Goal: Download file/media: Obtain a digital file from the website

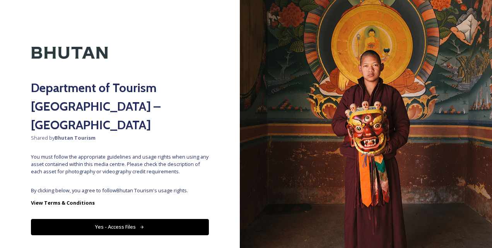
click at [140, 225] on icon at bounding box center [141, 226] width 3 height 3
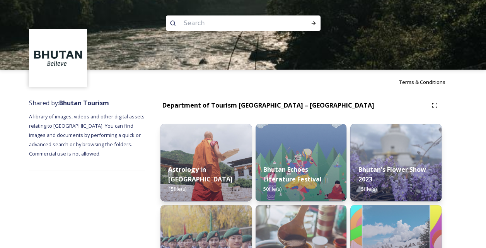
click at [221, 26] on input at bounding box center [233, 23] width 106 height 17
type input "Pemagatshel"
click at [314, 24] on icon at bounding box center [313, 23] width 4 height 4
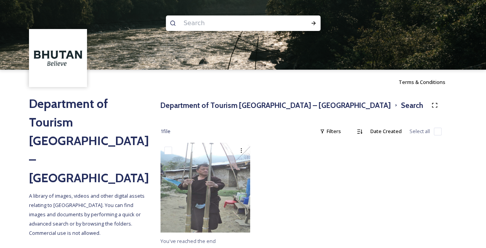
scroll to position [2, 0]
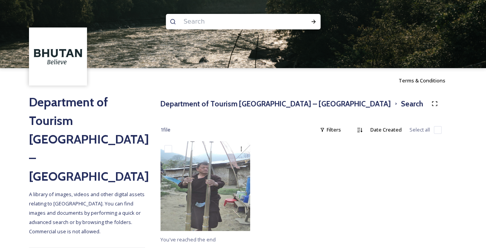
click at [231, 17] on input at bounding box center [233, 21] width 106 height 17
type input "d"
click at [316, 24] on icon at bounding box center [313, 22] width 6 height 6
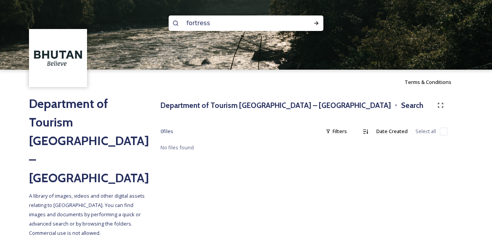
click at [220, 30] on input "fortress" at bounding box center [235, 23] width 106 height 17
type input "f"
type input "dzong"
click at [318, 22] on icon at bounding box center [316, 23] width 6 height 6
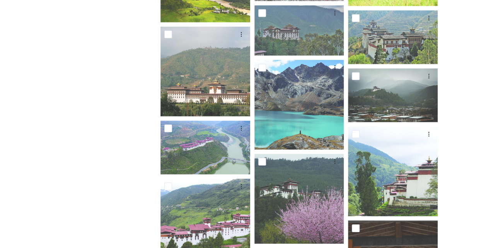
scroll to position [1077, 0]
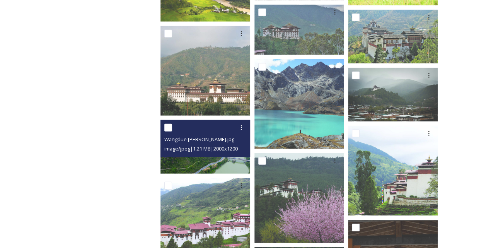
click at [225, 162] on img at bounding box center [205, 147] width 90 height 54
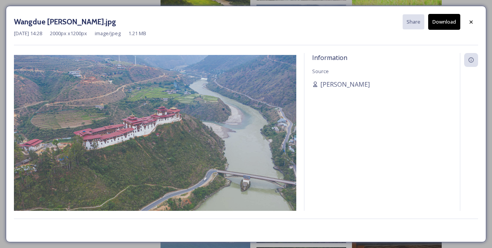
click at [448, 20] on button "Download" at bounding box center [444, 22] width 32 height 16
click at [472, 20] on icon at bounding box center [471, 22] width 6 height 6
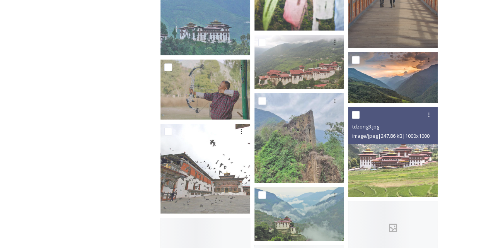
scroll to position [1385, 0]
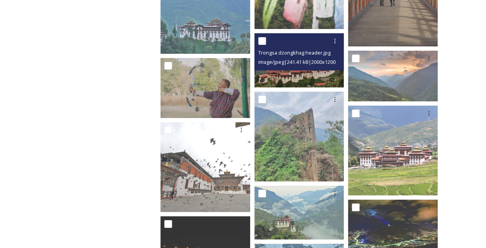
click at [306, 80] on img at bounding box center [299, 60] width 90 height 54
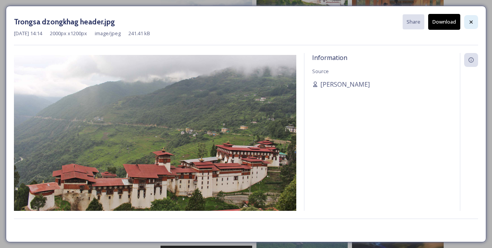
click at [472, 22] on icon at bounding box center [470, 21] width 3 height 3
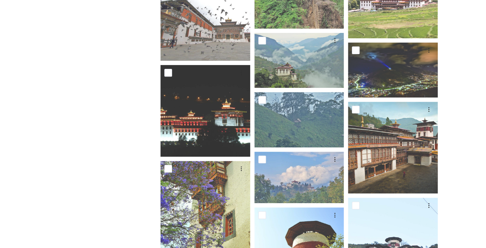
scroll to position [1566, 0]
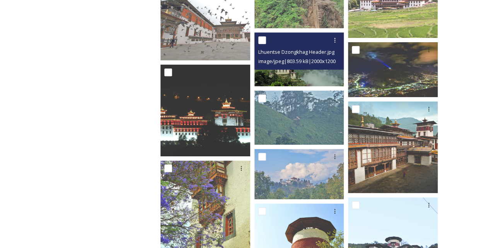
click at [292, 70] on img at bounding box center [299, 59] width 90 height 54
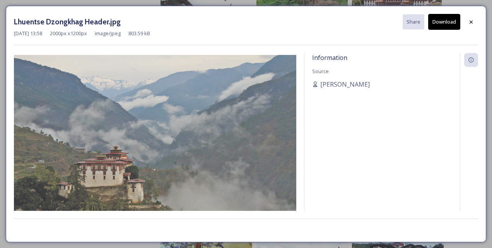
click at [439, 23] on button "Download" at bounding box center [444, 22] width 32 height 16
click at [471, 24] on icon at bounding box center [471, 22] width 6 height 6
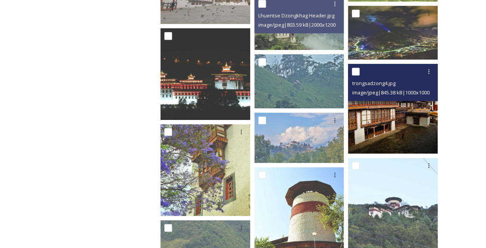
scroll to position [1608, 0]
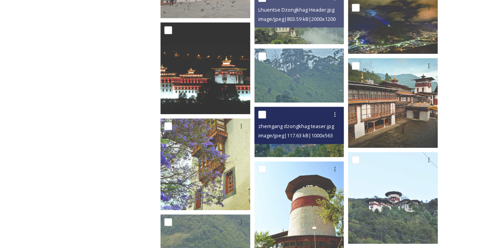
click at [310, 145] on img at bounding box center [299, 132] width 90 height 51
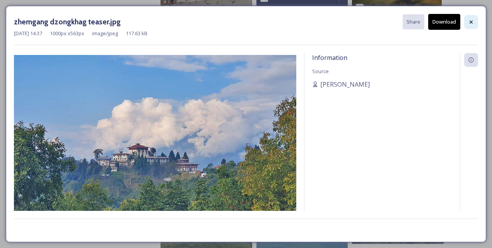
click at [472, 22] on icon at bounding box center [470, 21] width 3 height 3
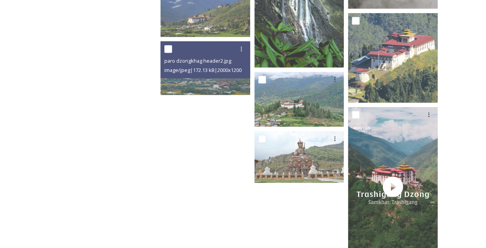
scroll to position [2371, 0]
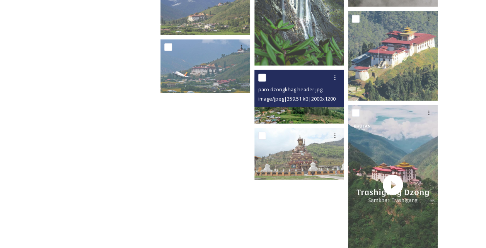
click at [280, 96] on span "image/jpeg | 359.51 kB | 2000 x 1200" at bounding box center [296, 98] width 77 height 7
click at [318, 119] on img at bounding box center [299, 97] width 90 height 54
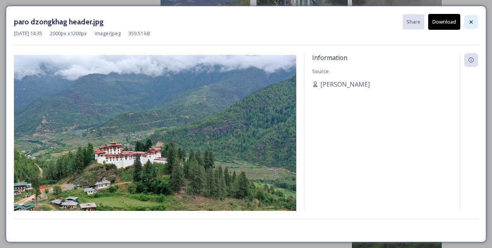
click at [468, 20] on icon at bounding box center [471, 22] width 6 height 6
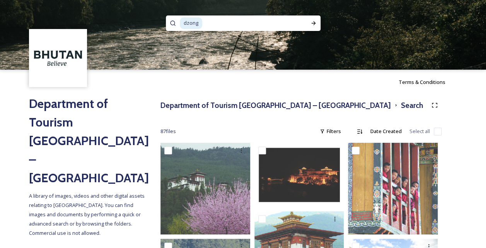
click at [217, 21] on input at bounding box center [250, 23] width 94 height 17
type input "d"
type input "wangdue"
click at [315, 23] on icon at bounding box center [313, 23] width 6 height 6
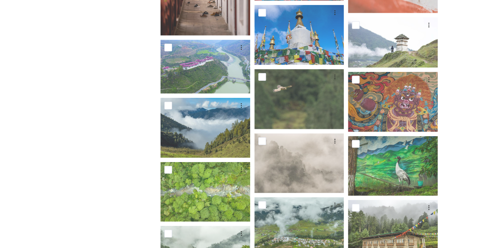
scroll to position [1035, 0]
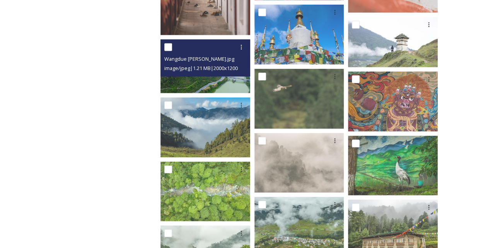
click at [225, 81] on img at bounding box center [205, 66] width 90 height 54
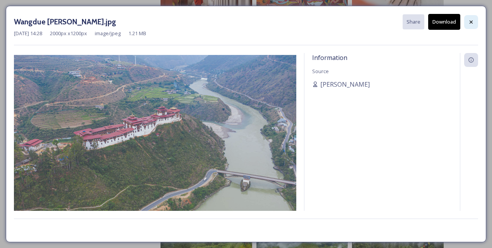
click at [476, 22] on div at bounding box center [471, 22] width 14 height 14
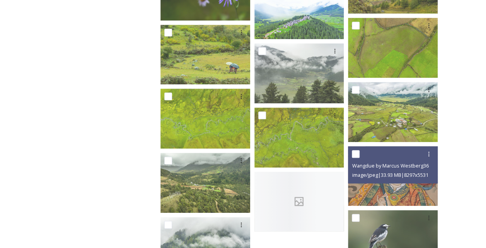
scroll to position [1689, 0]
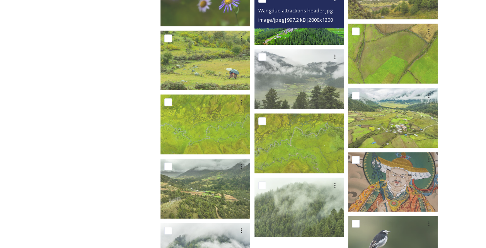
click at [299, 38] on img at bounding box center [299, 18] width 90 height 54
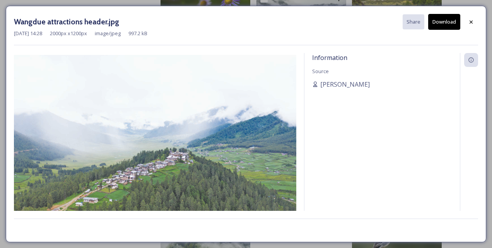
click at [444, 20] on button "Download" at bounding box center [444, 22] width 32 height 16
click at [473, 21] on icon at bounding box center [471, 22] width 6 height 6
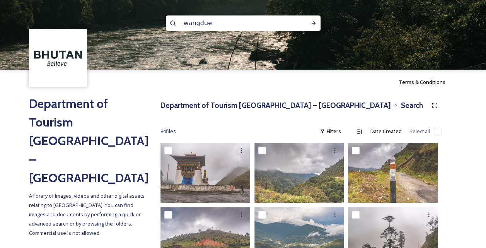
scroll to position [1, 0]
drag, startPoint x: 218, startPoint y: 27, endPoint x: 164, endPoint y: 31, distance: 53.9
click at [164, 31] on div "wangdue" at bounding box center [243, 35] width 486 height 70
type input "lhuntse"
click at [311, 26] on div "Run Search" at bounding box center [314, 23] width 14 height 14
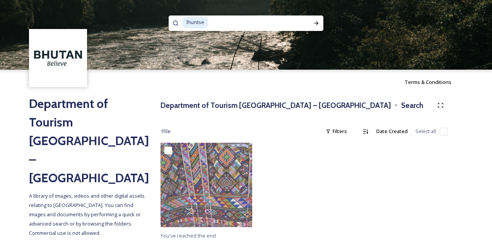
click at [278, 26] on input at bounding box center [255, 22] width 93 height 17
type input "l"
click at [313, 22] on icon at bounding box center [316, 23] width 6 height 6
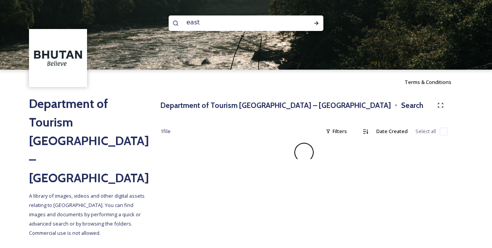
click at [284, 20] on input "east" at bounding box center [235, 22] width 106 height 17
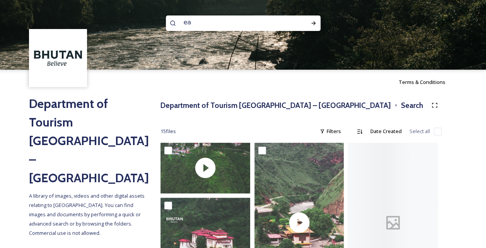
type input "e"
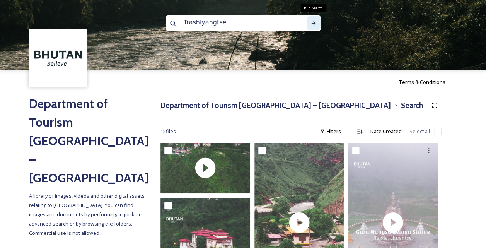
click at [313, 23] on icon at bounding box center [313, 23] width 4 height 4
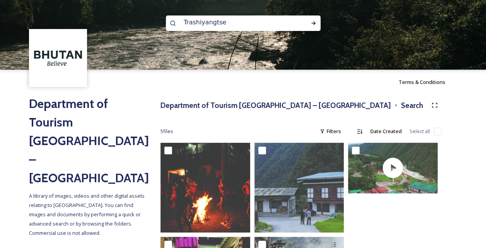
click at [280, 22] on input "Trashiyangtse" at bounding box center [233, 22] width 106 height 17
type input "T"
click at [176, 106] on h3 "Department of Tourism [GEOGRAPHIC_DATA] – [GEOGRAPHIC_DATA]" at bounding box center [275, 105] width 230 height 11
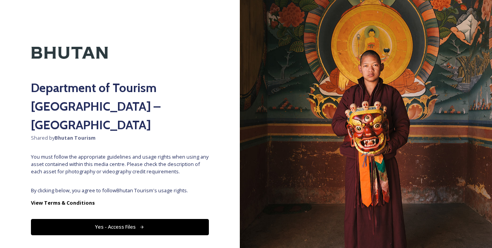
click at [152, 219] on button "Yes - Access Files" at bounding box center [120, 227] width 178 height 16
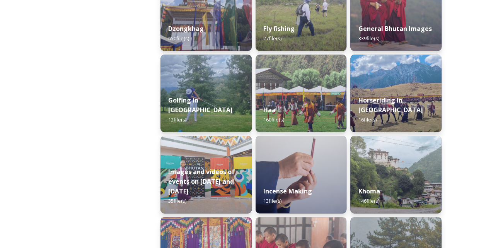
scroll to position [394, 0]
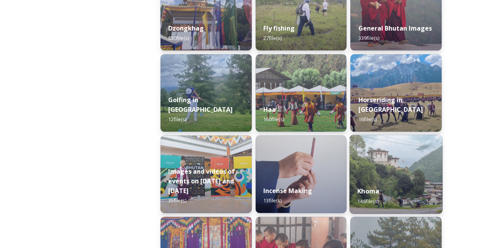
click at [390, 183] on div "Khoma 146 file(s)" at bounding box center [396, 195] width 93 height 35
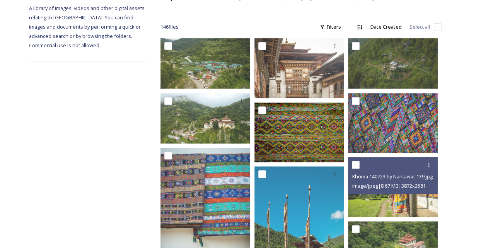
scroll to position [105, 0]
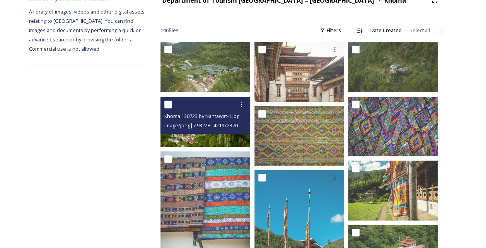
click at [225, 135] on img at bounding box center [205, 122] width 90 height 50
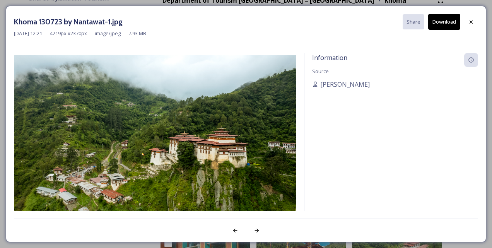
click at [435, 22] on button "Download" at bounding box center [444, 22] width 32 height 16
click at [469, 18] on div at bounding box center [471, 22] width 14 height 14
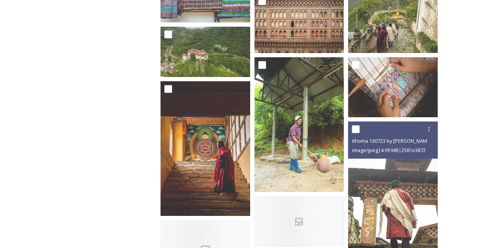
scroll to position [1343, 0]
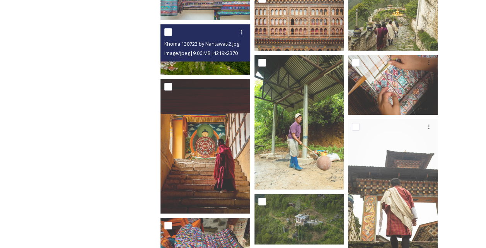
click at [208, 58] on div "Khoma 130723 by Nantawat-2.jpg image/jpeg | 9.06 MB | 4219 x 2370" at bounding box center [205, 42] width 90 height 37
click at [214, 64] on img at bounding box center [205, 49] width 90 height 50
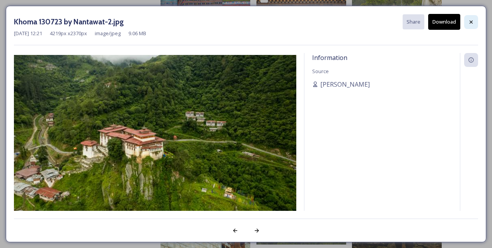
click at [470, 23] on icon at bounding box center [471, 22] width 6 height 6
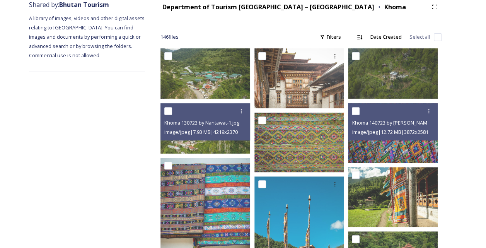
scroll to position [0, 0]
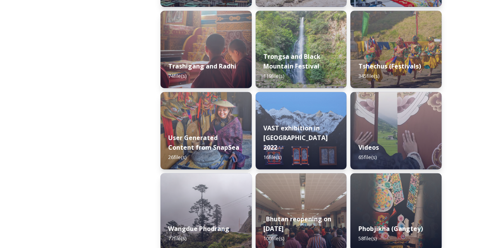
scroll to position [1007, 0]
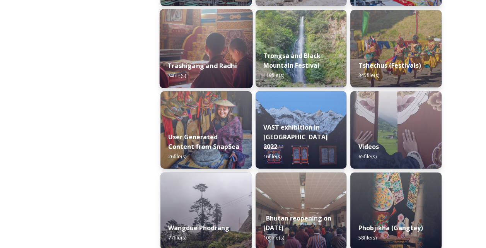
click at [201, 48] on img at bounding box center [206, 48] width 93 height 79
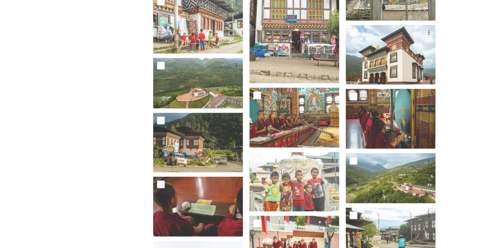
scroll to position [536, 0]
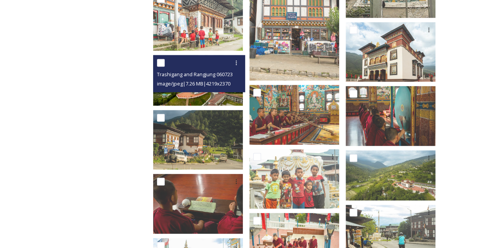
click at [214, 87] on div "Trashigang and Rangjung 060723 by Amp Sripimanwat-8.jpg image/jpeg | 7.26 MB | …" at bounding box center [199, 73] width 92 height 37
click at [206, 92] on img at bounding box center [198, 80] width 90 height 50
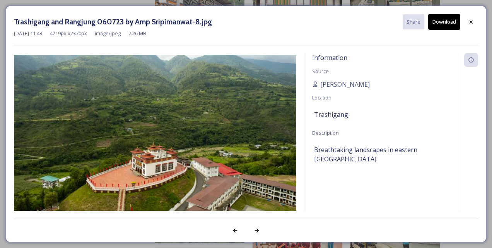
click at [206, 92] on img at bounding box center [155, 134] width 282 height 159
click at [438, 28] on button "Download" at bounding box center [444, 22] width 32 height 16
click at [471, 21] on icon at bounding box center [470, 21] width 3 height 3
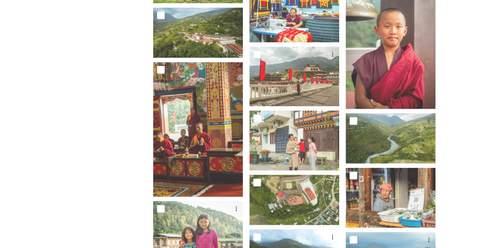
scroll to position [834, 0]
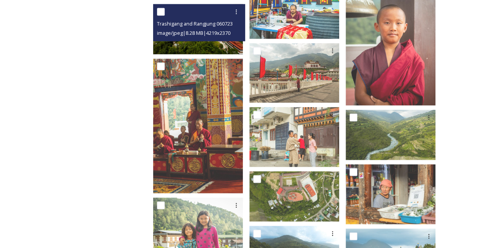
click at [213, 44] on img at bounding box center [198, 29] width 90 height 50
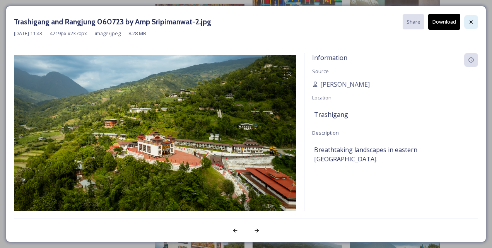
click at [471, 21] on icon at bounding box center [470, 21] width 3 height 3
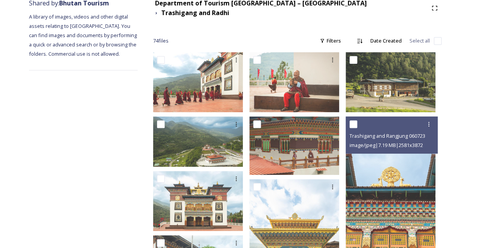
scroll to position [0, 0]
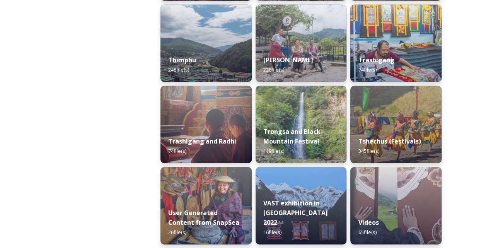
scroll to position [931, 0]
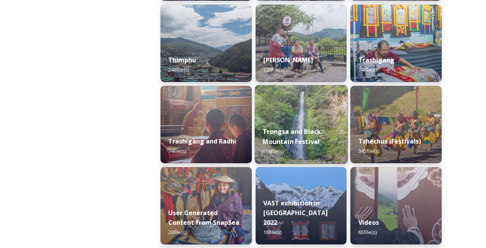
click at [309, 147] on div "Trongsa and Black Mountain Festival 119 file(s)" at bounding box center [300, 141] width 93 height 45
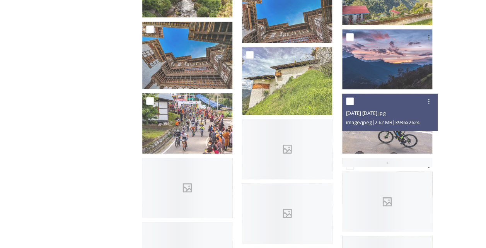
scroll to position [1511, 0]
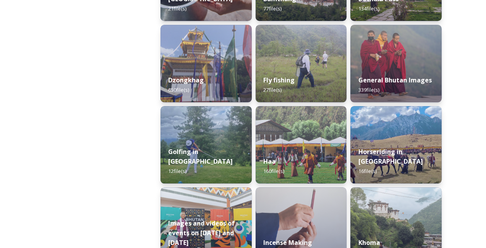
scroll to position [344, 0]
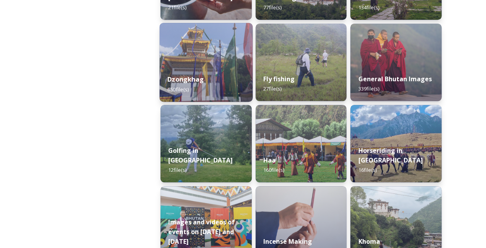
click at [201, 63] on img at bounding box center [206, 62] width 93 height 79
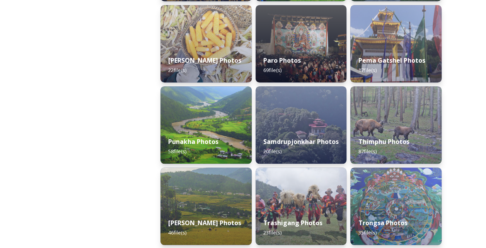
scroll to position [282, 0]
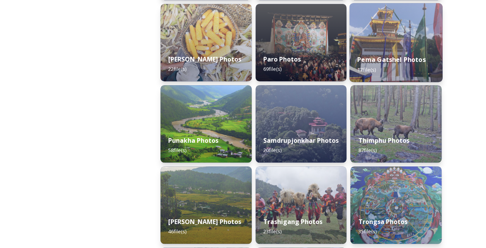
click at [392, 42] on img at bounding box center [396, 42] width 93 height 79
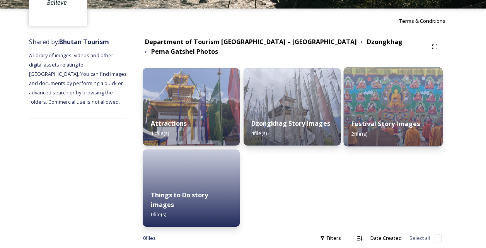
scroll to position [61, 0]
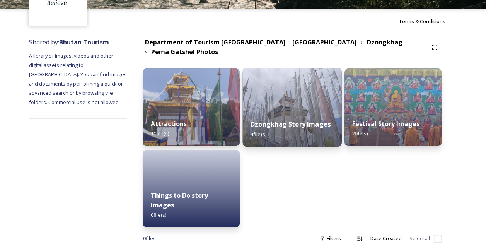
click at [320, 118] on div "Dzongkhag Story Images 4 file(s)" at bounding box center [292, 128] width 99 height 35
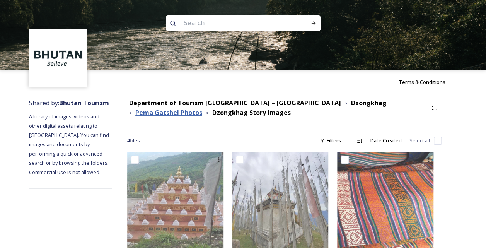
click at [202, 108] on strong "Pema Gatshel Photos" at bounding box center [168, 112] width 67 height 9
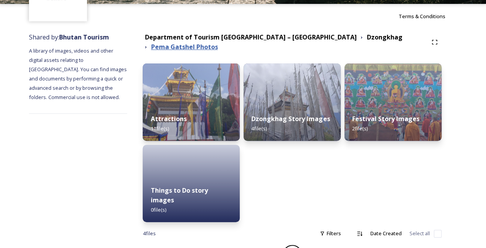
scroll to position [67, 0]
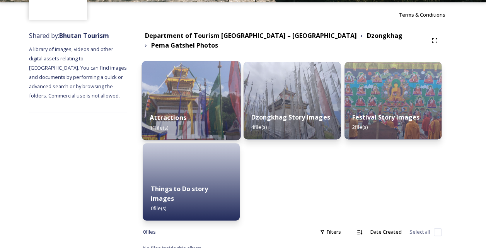
click at [215, 116] on div "Attractions 11 file(s)" at bounding box center [191, 122] width 99 height 35
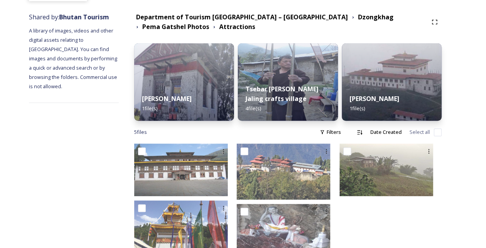
scroll to position [77, 0]
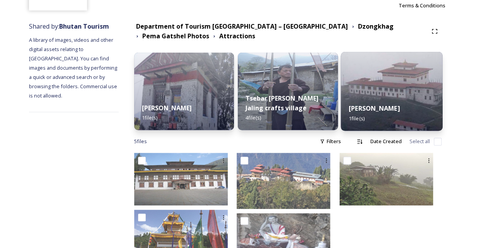
click at [384, 80] on img at bounding box center [392, 91] width 102 height 79
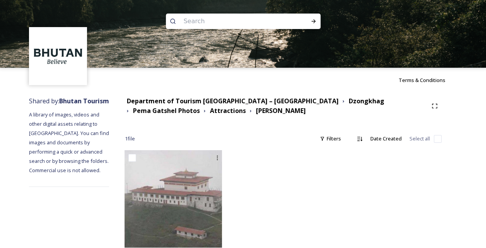
scroll to position [18, 0]
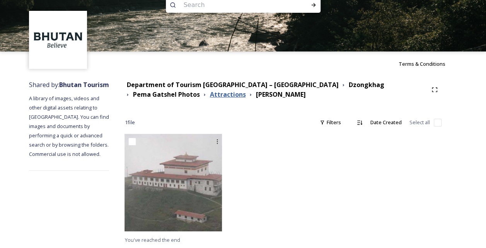
click at [210, 96] on strong "Attractions" at bounding box center [228, 94] width 36 height 9
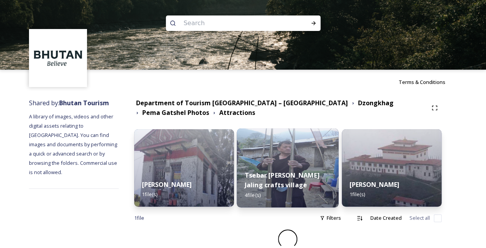
scroll to position [4, 0]
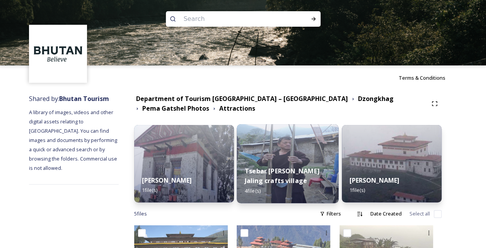
click at [262, 165] on div "Tsebar [PERSON_NAME] Jaling crafts village 4 file(s)" at bounding box center [288, 180] width 102 height 45
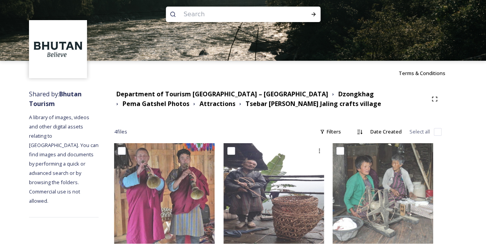
scroll to position [1, 0]
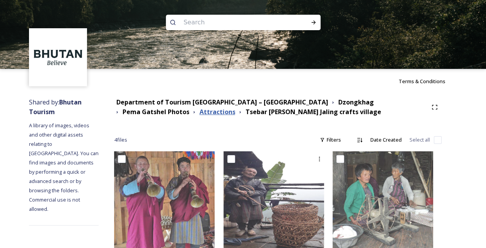
click at [199, 114] on strong "Attractions" at bounding box center [217, 111] width 36 height 9
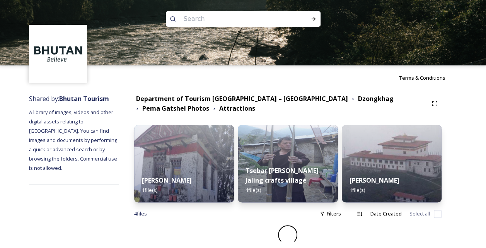
scroll to position [10, 0]
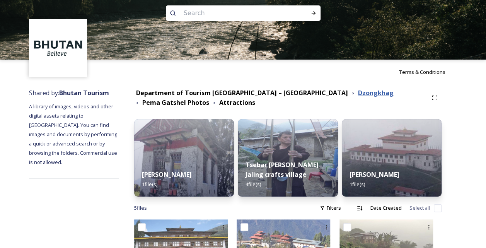
click at [358, 92] on strong "Dzongkhag" at bounding box center [376, 93] width 36 height 9
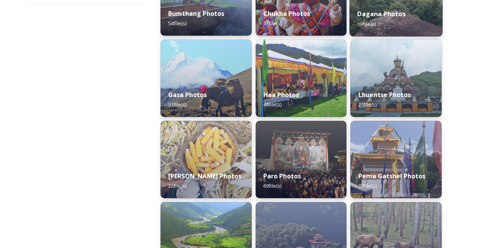
scroll to position [185, 0]
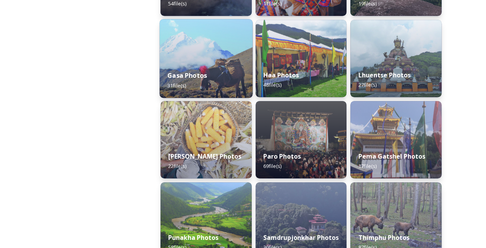
click at [209, 66] on div "Gasa Photos 31 file(s)" at bounding box center [206, 80] width 93 height 35
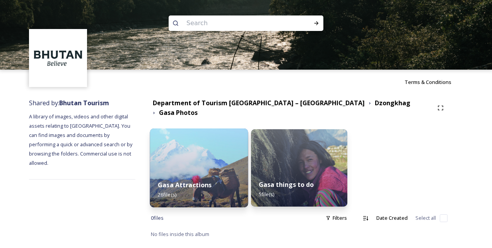
click at [225, 164] on img at bounding box center [199, 167] width 98 height 79
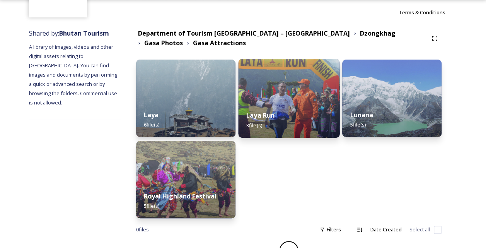
scroll to position [85, 0]
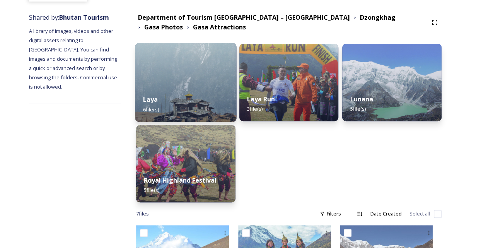
click at [223, 110] on div "Laya 6 file(s)" at bounding box center [185, 104] width 101 height 35
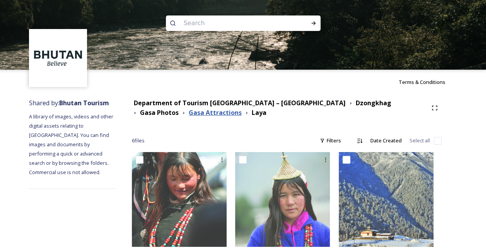
click at [189, 114] on strong "Gasa Attractions" at bounding box center [215, 112] width 53 height 9
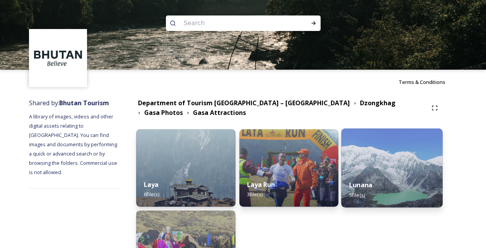
click at [382, 176] on div "Lunana 5 file(s)" at bounding box center [391, 189] width 101 height 35
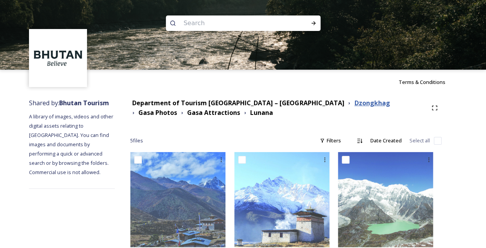
click at [354, 106] on strong "Dzongkhag" at bounding box center [372, 103] width 36 height 9
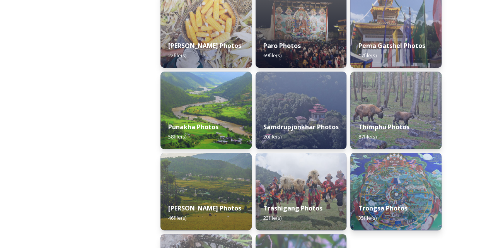
scroll to position [306, 0]
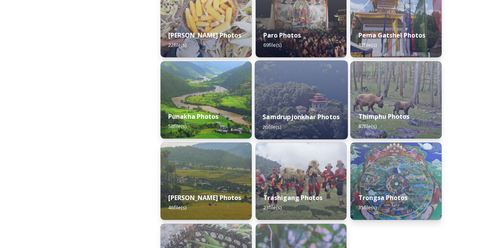
click at [312, 111] on div "Samdrupjonkhar Photos 20 file(s)" at bounding box center [300, 121] width 93 height 35
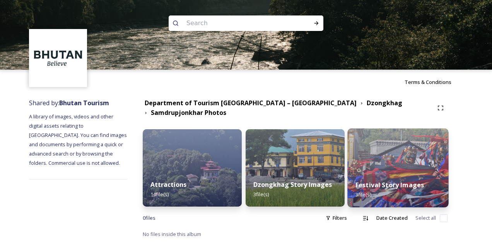
click at [390, 172] on div "Festival Story Images 3 file(s)" at bounding box center [397, 189] width 101 height 35
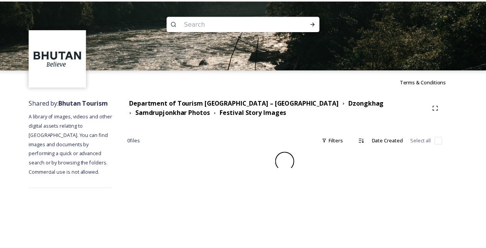
scroll to position [17, 0]
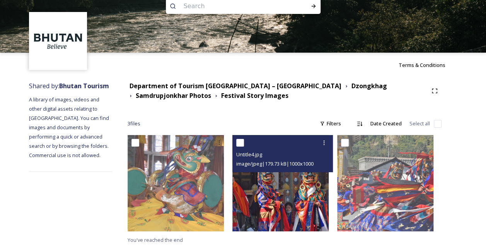
click at [290, 194] on img at bounding box center [280, 183] width 96 height 96
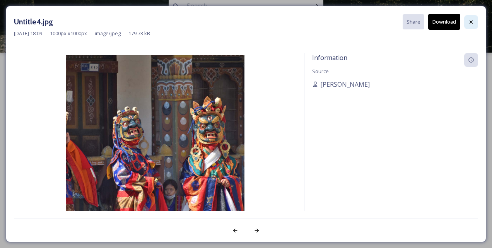
click at [471, 17] on div at bounding box center [471, 22] width 14 height 14
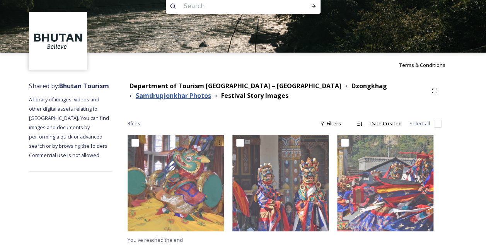
click at [211, 91] on strong "Samdrupjonkhar Photos" at bounding box center [173, 95] width 75 height 9
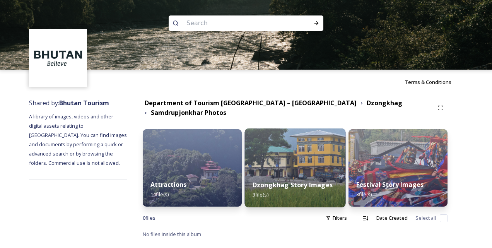
click at [284, 200] on div "Dzongkhag Story Images 3 file(s)" at bounding box center [294, 189] width 101 height 35
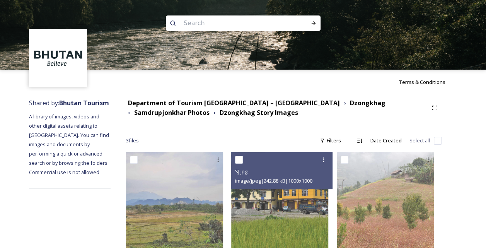
scroll to position [18, 0]
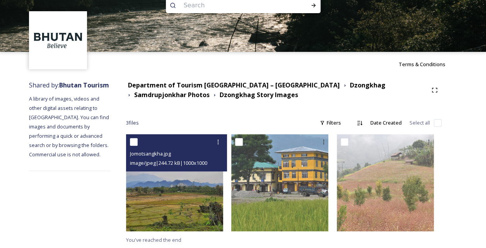
click at [180, 204] on img at bounding box center [174, 182] width 97 height 97
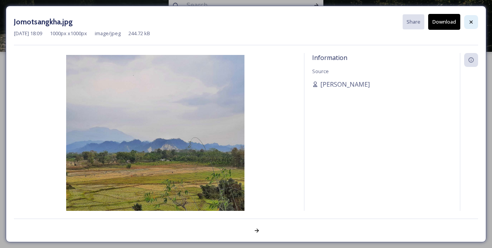
click at [475, 20] on div at bounding box center [471, 22] width 14 height 14
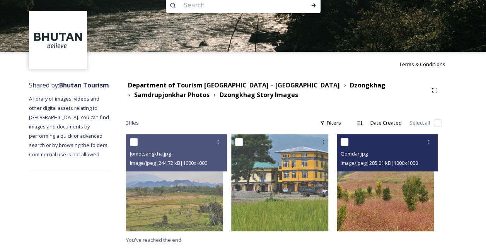
click at [385, 199] on img at bounding box center [385, 182] width 97 height 97
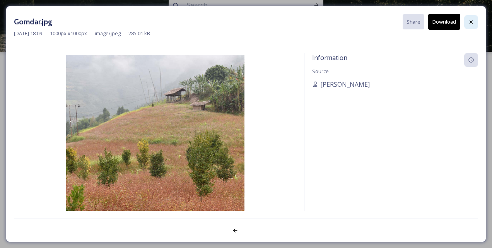
click at [470, 25] on div at bounding box center [471, 22] width 14 height 14
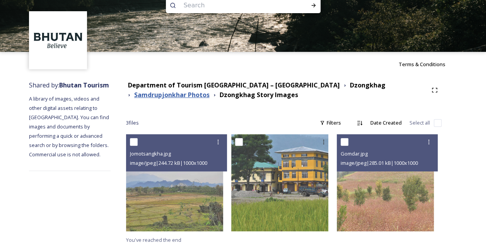
click at [210, 90] on strong "Samdrupjonkhar Photos" at bounding box center [171, 94] width 75 height 9
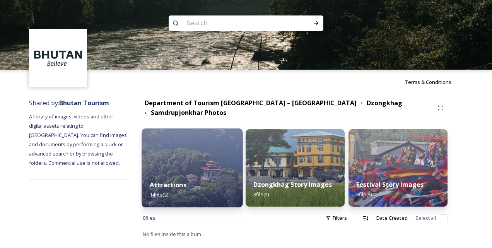
click at [206, 174] on div "Attractions 14 file(s)" at bounding box center [192, 189] width 101 height 35
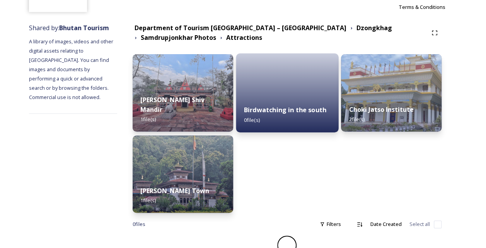
scroll to position [85, 0]
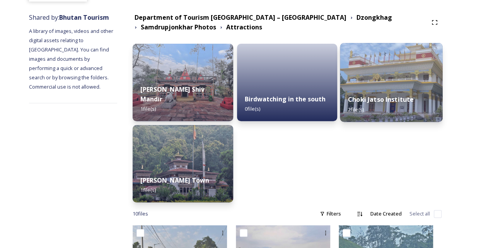
click at [384, 108] on div "Choki Jatso Institute 2 file(s)" at bounding box center [391, 104] width 102 height 35
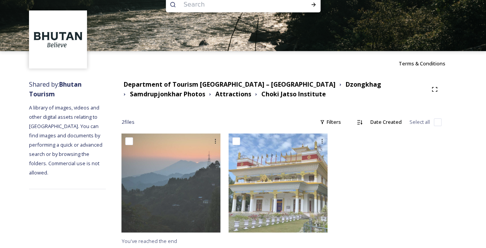
scroll to position [20, 0]
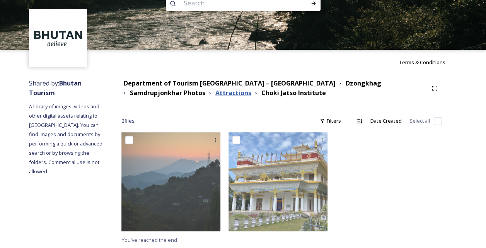
click at [215, 92] on strong "Attractions" at bounding box center [233, 93] width 36 height 9
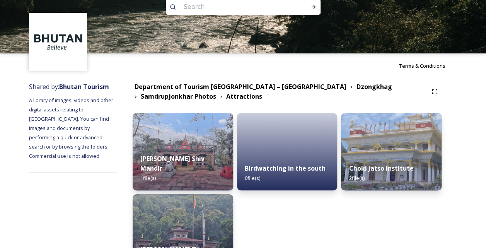
scroll to position [15, 0]
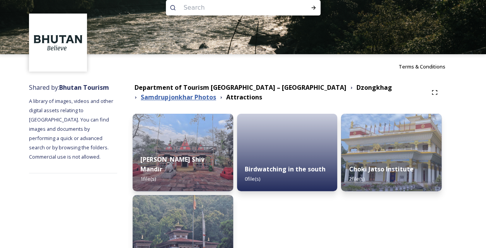
click at [216, 93] on strong "Samdrupjonkhar Photos" at bounding box center [178, 97] width 75 height 9
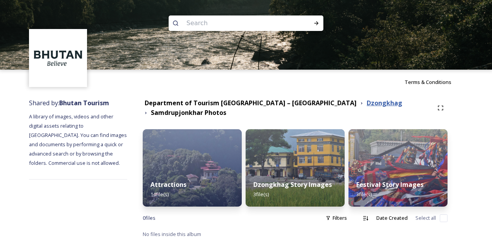
click at [358, 104] on div "Dzongkhag" at bounding box center [381, 103] width 46 height 10
click at [367, 107] on strong "Dzongkhag" at bounding box center [385, 103] width 36 height 9
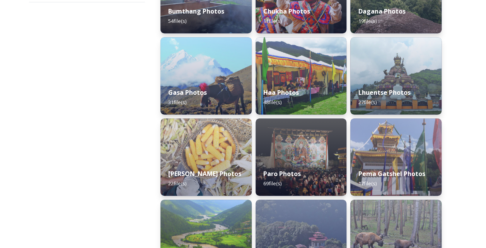
scroll to position [169, 0]
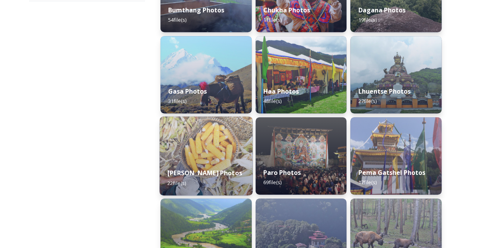
click at [232, 130] on img at bounding box center [206, 155] width 93 height 79
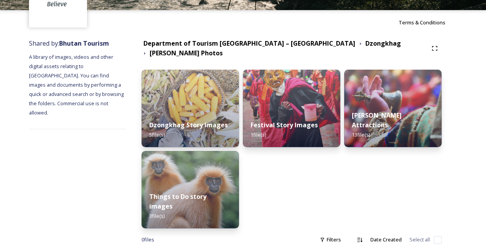
scroll to position [62, 0]
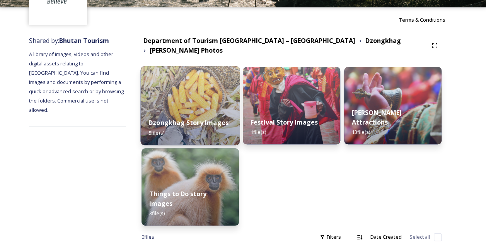
click at [214, 112] on div "Dzongkhag Story Images 5 file(s)" at bounding box center [190, 127] width 99 height 35
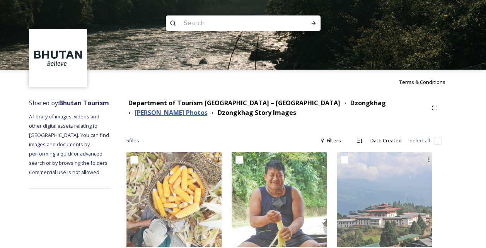
click at [208, 108] on strong "[PERSON_NAME] Photos" at bounding box center [171, 112] width 73 height 9
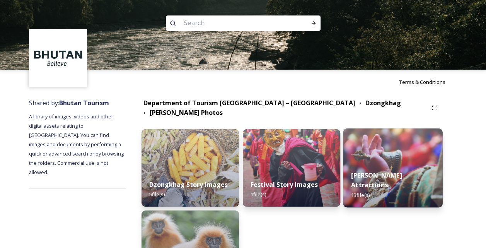
click at [372, 179] on strong "[PERSON_NAME] Attractions" at bounding box center [376, 180] width 51 height 19
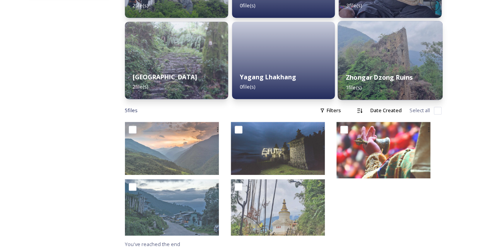
scroll to position [193, 0]
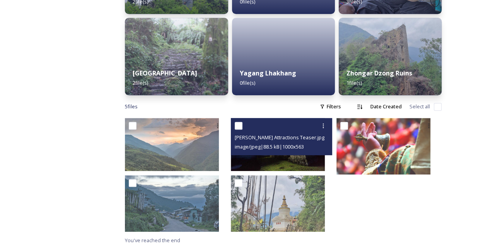
click at [280, 143] on span "image/jpeg | 88.5 kB | 1000 x 563" at bounding box center [269, 146] width 69 height 7
click at [298, 164] on img at bounding box center [278, 144] width 94 height 53
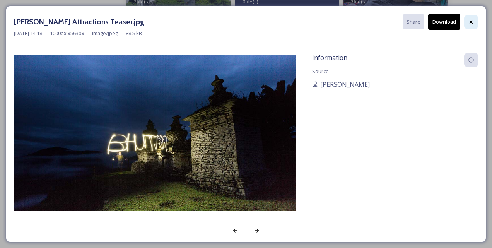
click at [471, 20] on icon at bounding box center [471, 22] width 6 height 6
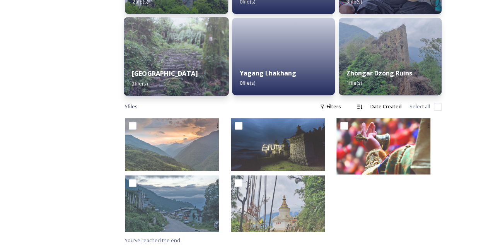
click at [197, 75] on div "[GEOGRAPHIC_DATA] 2 file(s)" at bounding box center [176, 78] width 105 height 35
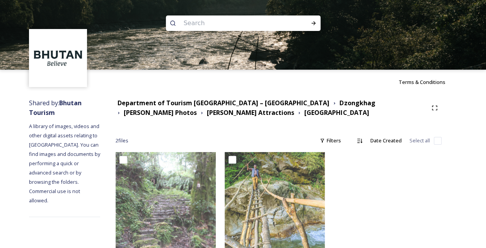
scroll to position [21, 0]
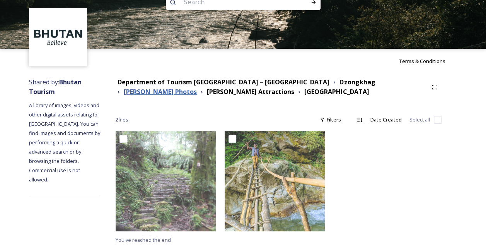
click at [197, 87] on strong "[PERSON_NAME] Photos" at bounding box center [160, 91] width 73 height 9
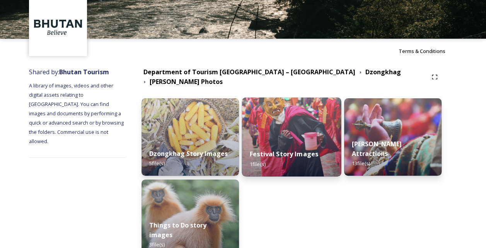
scroll to position [36, 0]
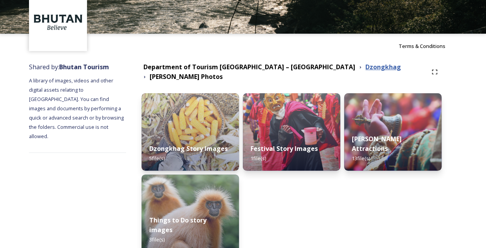
click at [365, 70] on strong "Dzongkhag" at bounding box center [383, 67] width 36 height 9
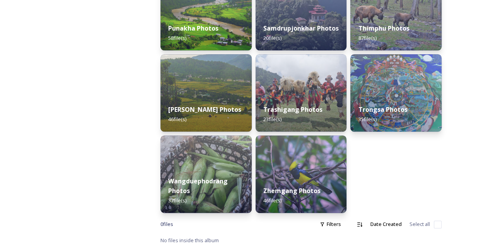
scroll to position [395, 0]
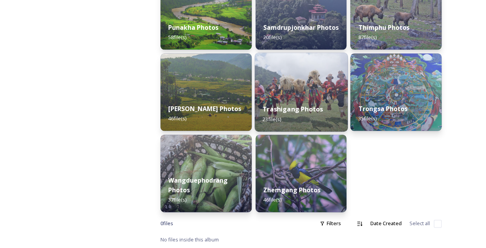
click at [300, 109] on strong "Trashigang Photos" at bounding box center [293, 109] width 60 height 9
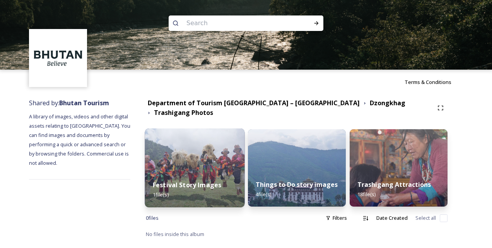
click at [237, 180] on div "Festival Story Images 1 file(s)" at bounding box center [195, 189] width 100 height 35
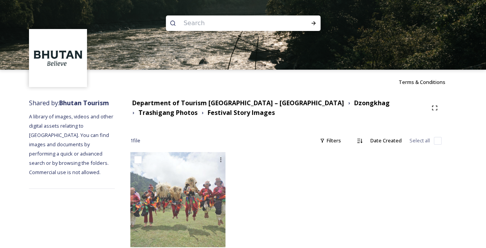
scroll to position [16, 0]
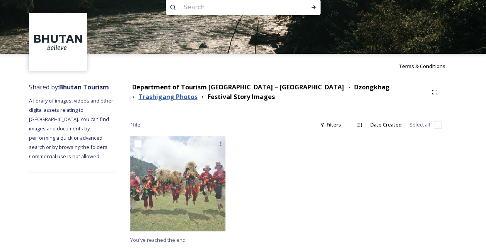
click at [198, 92] on strong "Trashigang Photos" at bounding box center [167, 96] width 59 height 9
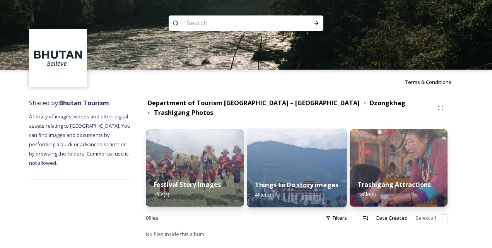
click at [315, 187] on div "Things to Do story images 4 file(s)" at bounding box center [297, 189] width 100 height 35
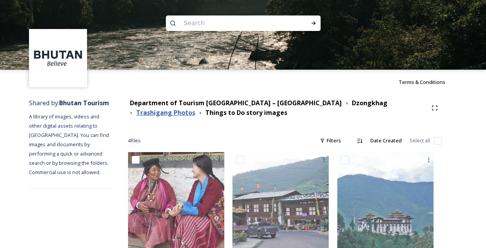
click at [195, 108] on strong "Trashigang Photos" at bounding box center [165, 112] width 59 height 9
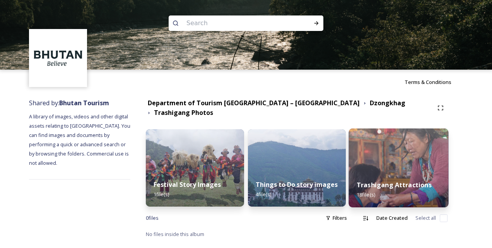
click at [397, 153] on img at bounding box center [398, 167] width 100 height 79
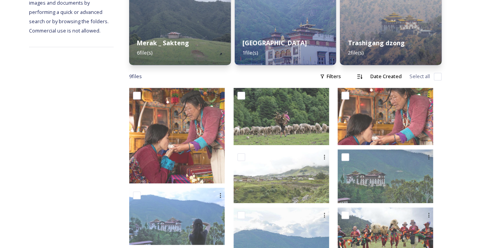
scroll to position [141, 0]
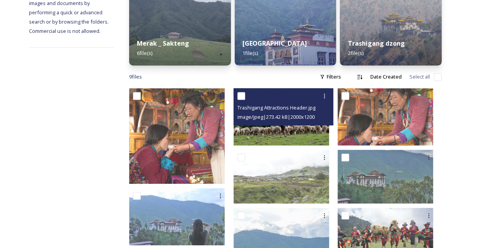
click at [282, 136] on img at bounding box center [282, 116] width 96 height 57
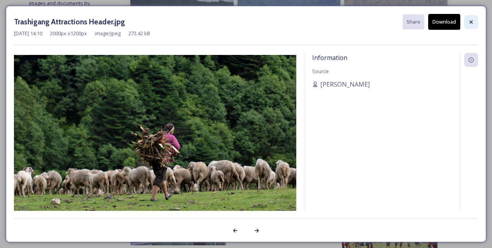
click at [474, 21] on icon at bounding box center [471, 22] width 6 height 6
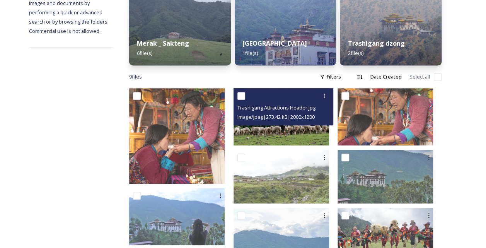
scroll to position [0, 0]
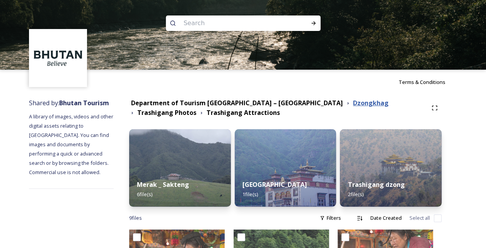
click at [353, 102] on strong "Dzongkhag" at bounding box center [371, 103] width 36 height 9
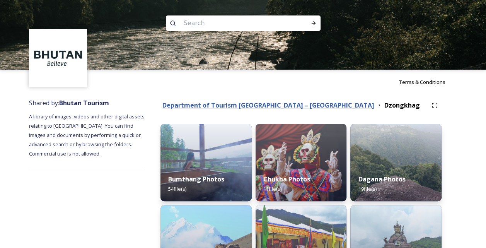
click at [276, 104] on strong "Department of Tourism [GEOGRAPHIC_DATA] – [GEOGRAPHIC_DATA]" at bounding box center [268, 105] width 212 height 9
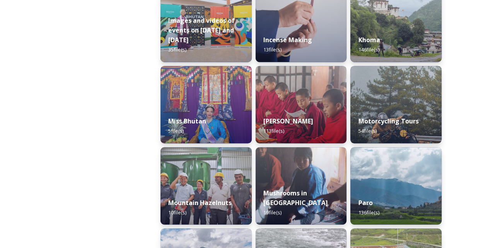
scroll to position [546, 0]
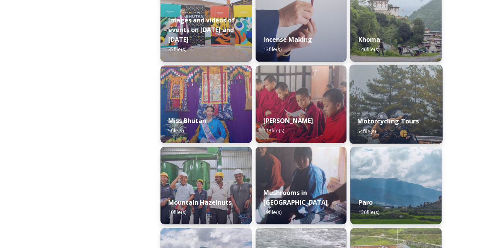
click at [409, 102] on img at bounding box center [396, 104] width 93 height 79
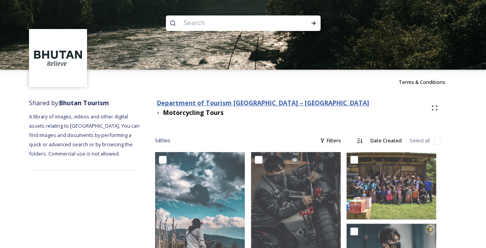
click at [254, 105] on strong "Department of Tourism [GEOGRAPHIC_DATA] – [GEOGRAPHIC_DATA]" at bounding box center [263, 103] width 212 height 9
